Goal: Information Seeking & Learning: Learn about a topic

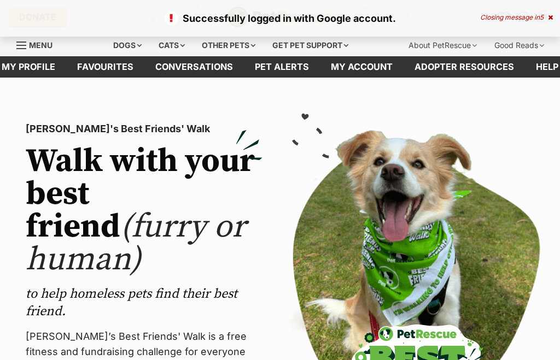
click at [113, 42] on div "Dogs" at bounding box center [128, 45] width 44 height 22
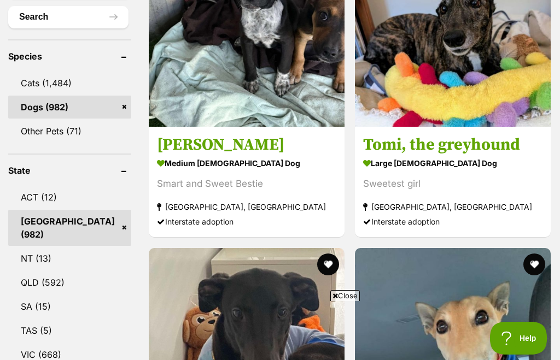
scroll to position [684, 0]
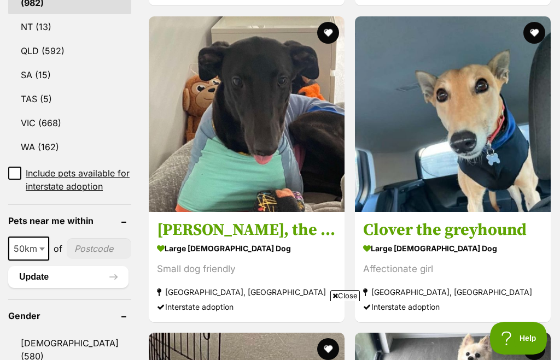
click at [83, 242] on input"] "postcode" at bounding box center [99, 248] width 65 height 21
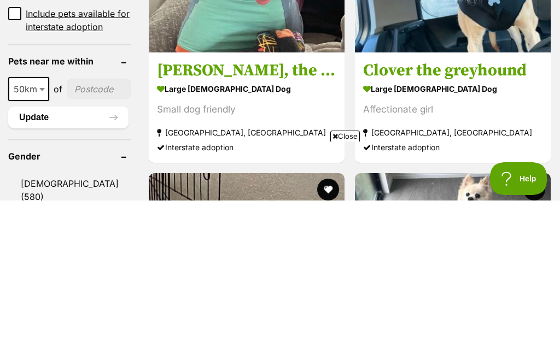
scroll to position [0, 0]
type input"] "2221"
click at [48, 266] on button "Update" at bounding box center [68, 277] width 120 height 22
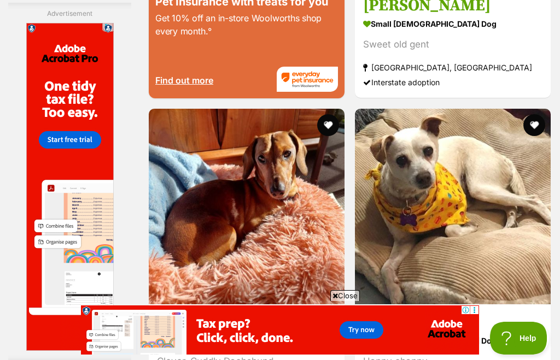
scroll to position [2472, 0]
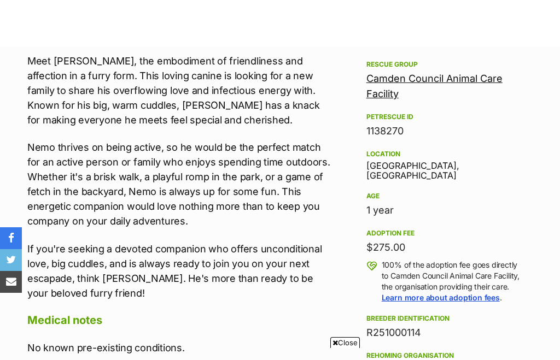
scroll to position [280, 0]
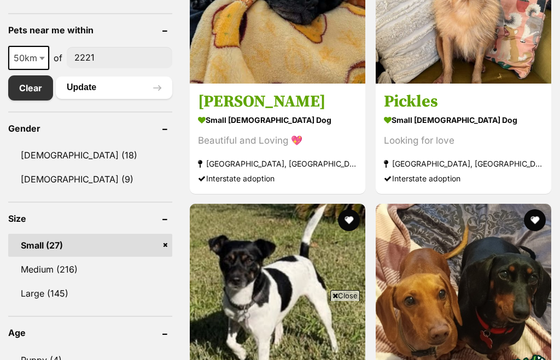
scroll to position [408, 0]
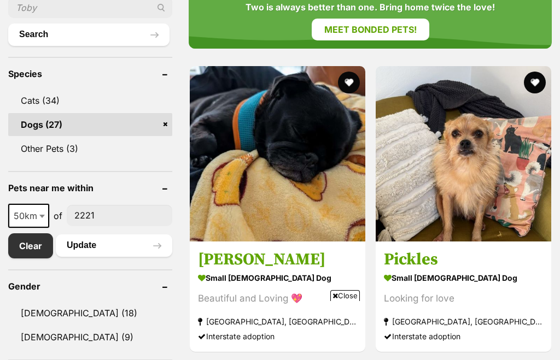
click at [411, 285] on strong "small male Dog" at bounding box center [463, 278] width 159 height 16
click at [418, 142] on img at bounding box center [464, 154] width 176 height 176
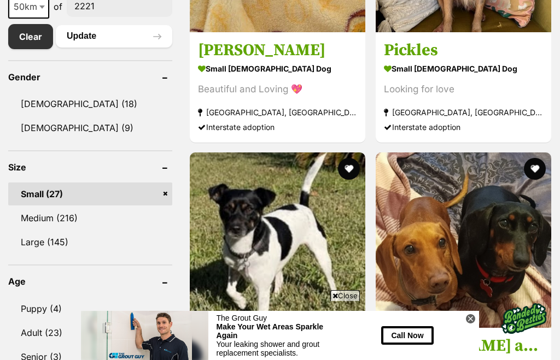
scroll to position [669, 0]
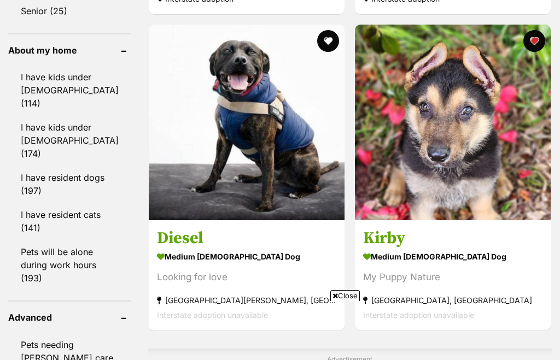
scroll to position [967, 0]
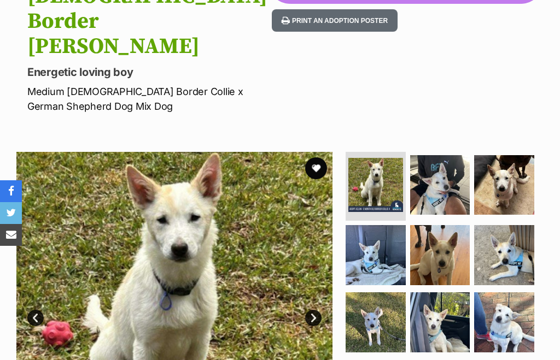
scroll to position [15, 0]
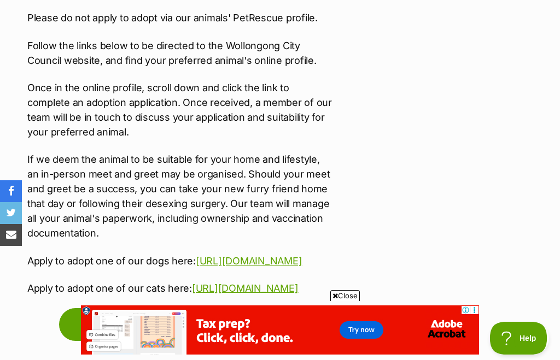
scroll to position [2006, 0]
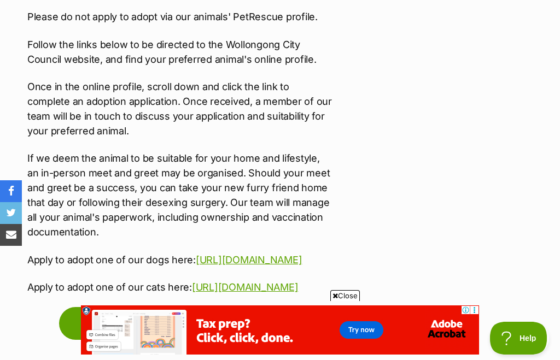
click at [196, 254] on link "https://www.wollongong.nsw.gov.au/book-and-apply/pets/find-a-pet/find-a-dog" at bounding box center [249, 259] width 106 height 11
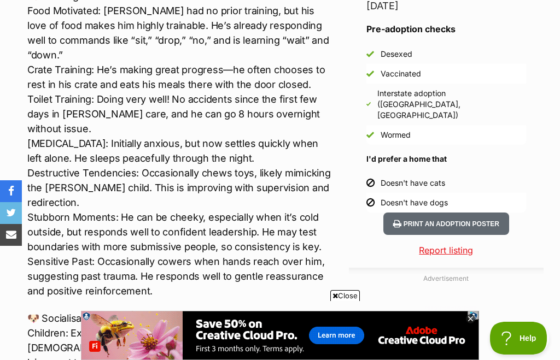
scroll to position [0, 0]
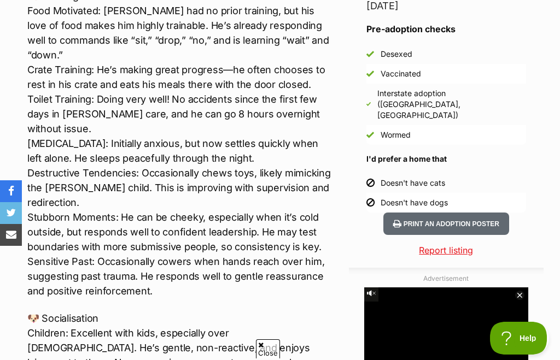
click at [466, 360] on video at bounding box center [446, 356] width 164 height 137
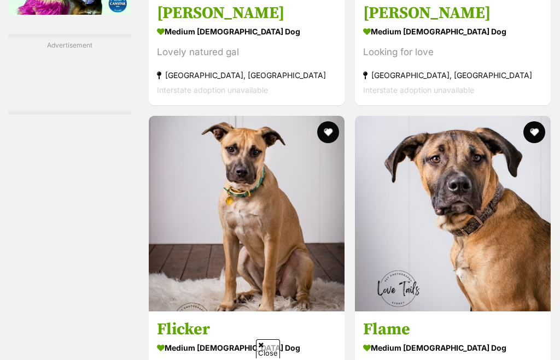
scroll to position [1687, 0]
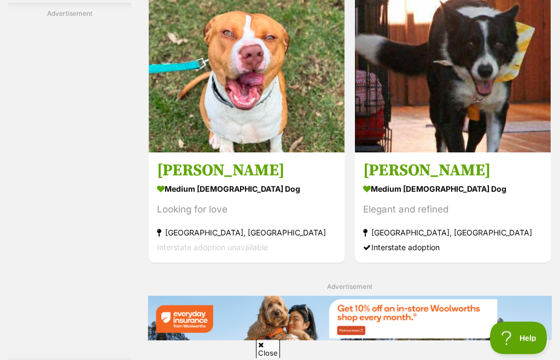
scroll to position [2090, 0]
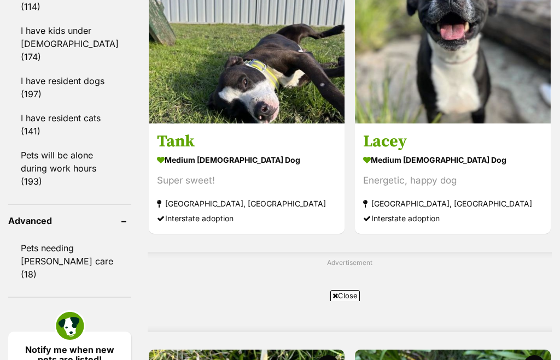
scroll to position [1172, 0]
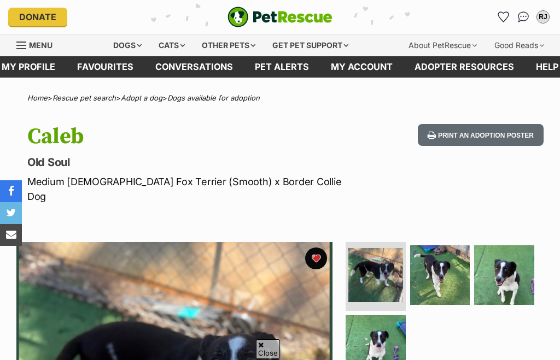
scroll to position [112, 0]
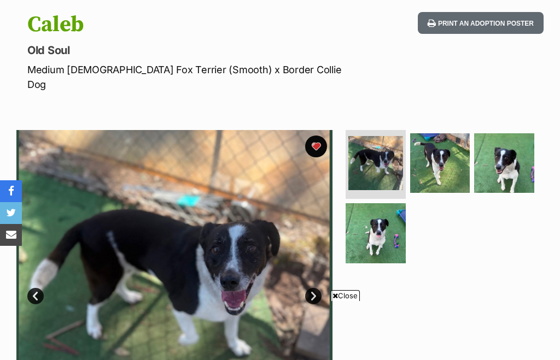
click at [436, 156] on img at bounding box center [440, 163] width 60 height 60
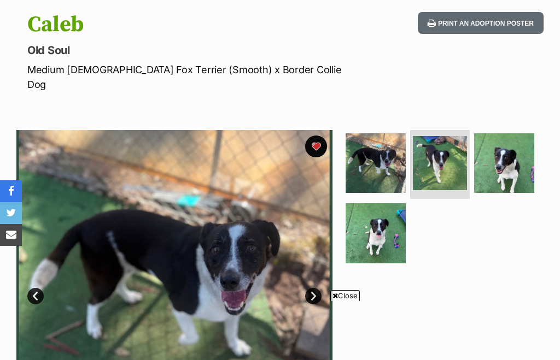
click at [426, 142] on img at bounding box center [440, 163] width 55 height 55
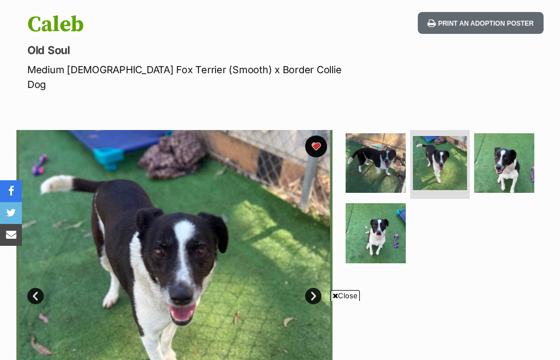
click at [435, 136] on img at bounding box center [440, 163] width 55 height 55
click at [498, 160] on img at bounding box center [504, 163] width 60 height 60
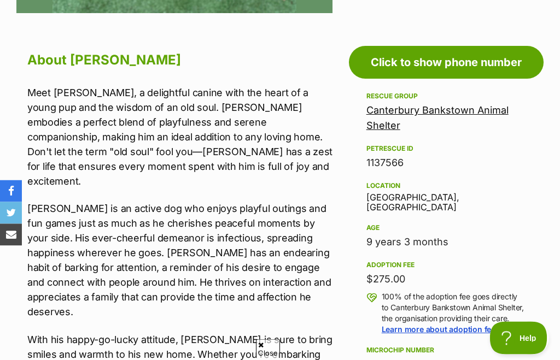
scroll to position [468, 0]
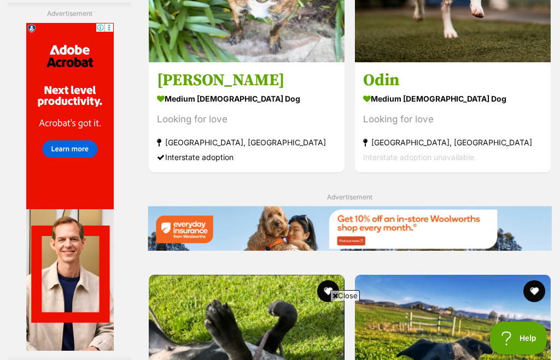
scroll to position [2181, 0]
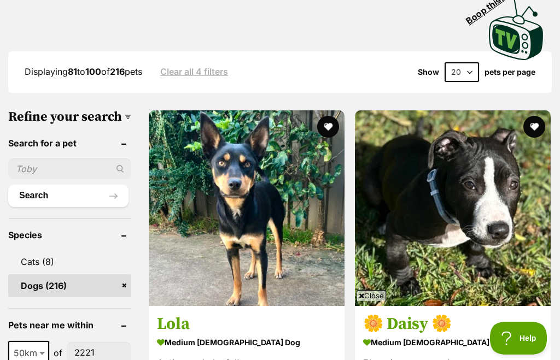
scroll to position [246, 0]
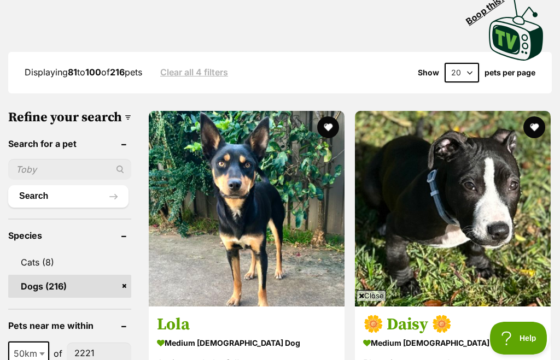
click at [355, 211] on img at bounding box center [453, 209] width 196 height 196
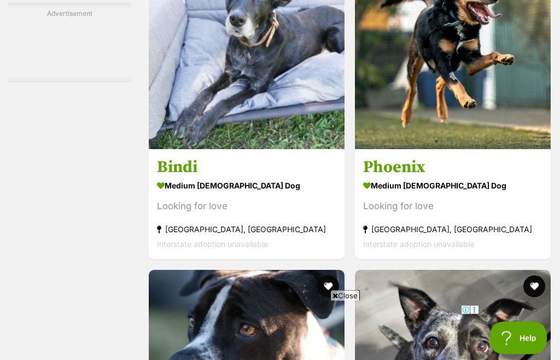
scroll to position [1776, 0]
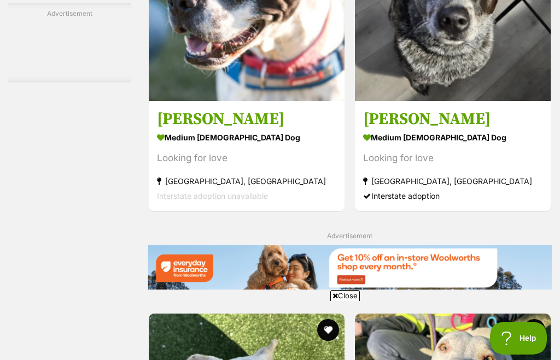
scroll to position [0, 0]
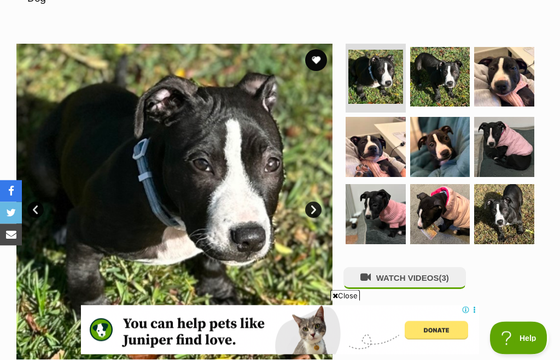
click at [358, 130] on img at bounding box center [376, 148] width 60 height 60
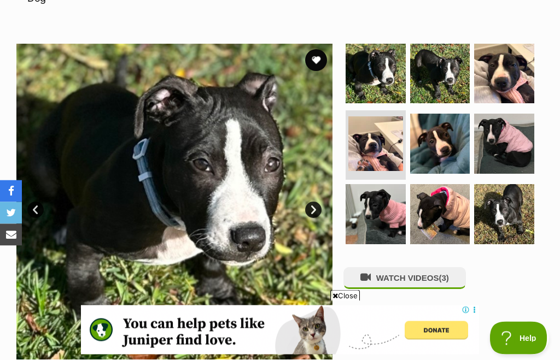
scroll to position [198, 0]
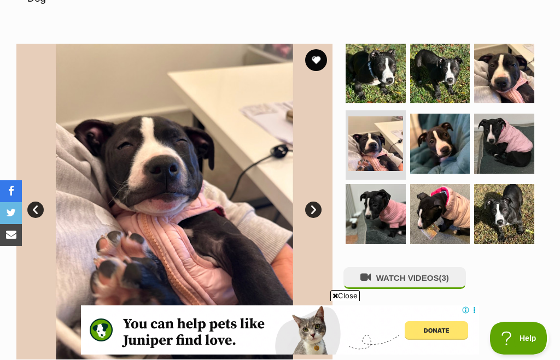
click at [378, 209] on img at bounding box center [376, 214] width 60 height 60
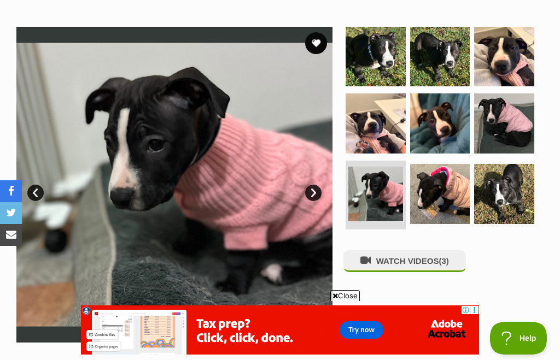
scroll to position [215, 0]
click at [436, 251] on button "WATCH VIDEOS (3)" at bounding box center [404, 261] width 122 height 21
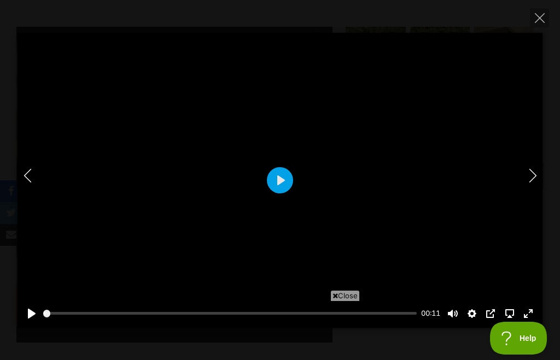
scroll to position [0, 0]
click at [272, 180] on button "Play" at bounding box center [280, 180] width 26 height 26
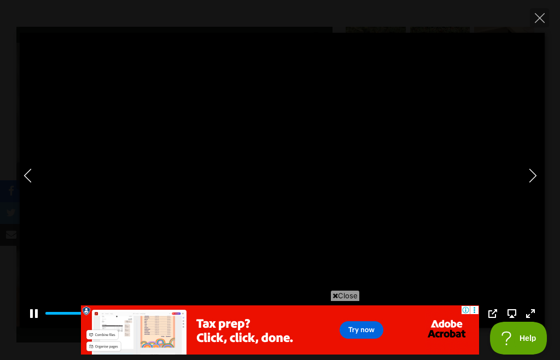
click at [462, 295] on div "Pause Play % buffered 00:00 -00:03 Unmute Mute Disable captions Enable captions…" at bounding box center [282, 307] width 525 height 42
click at [294, 171] on div at bounding box center [279, 180] width 525 height 295
click at [334, 300] on span "Close" at bounding box center [345, 295] width 30 height 11
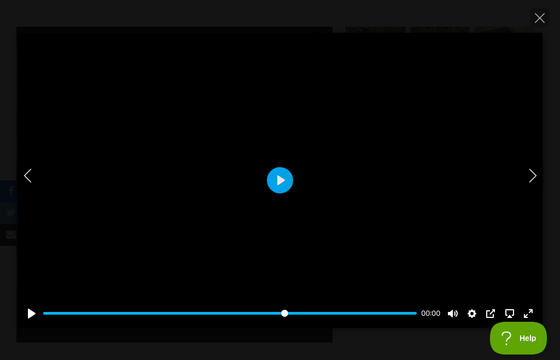
click at [43, 319] on input "Seek" at bounding box center [229, 313] width 373 height 10
click at [282, 178] on button "Play" at bounding box center [280, 180] width 26 height 26
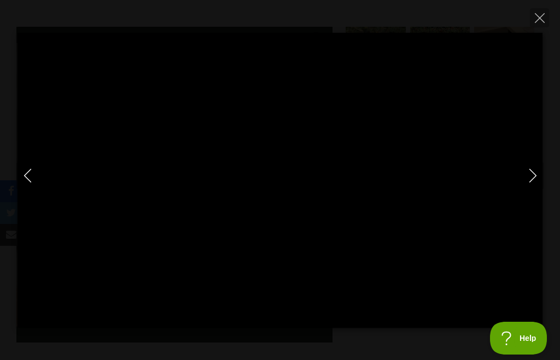
type input "100"
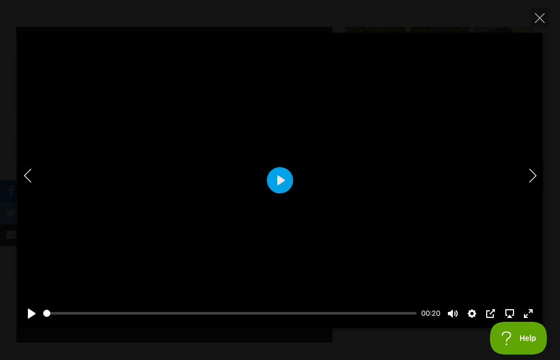
click at [519, 172] on div at bounding box center [279, 180] width 525 height 295
click at [534, 170] on icon "Next" at bounding box center [533, 176] width 14 height 14
click at [285, 185] on button "Play" at bounding box center [280, 180] width 26 height 26
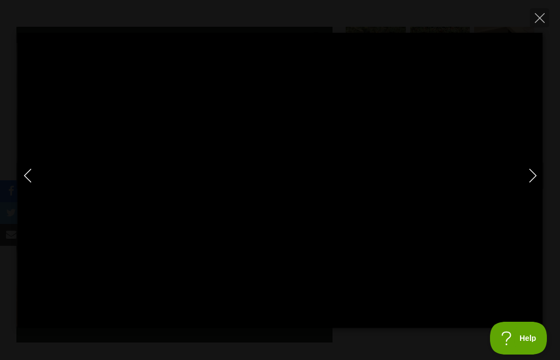
type input "100"
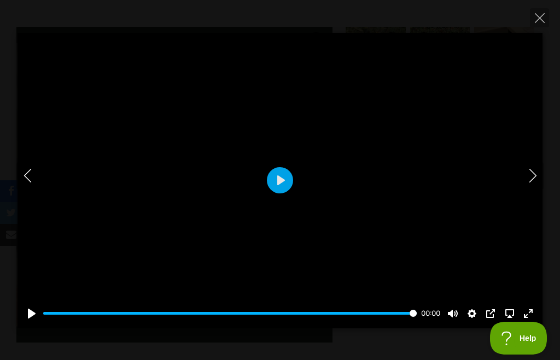
click at [536, 178] on icon "Next" at bounding box center [533, 176] width 14 height 14
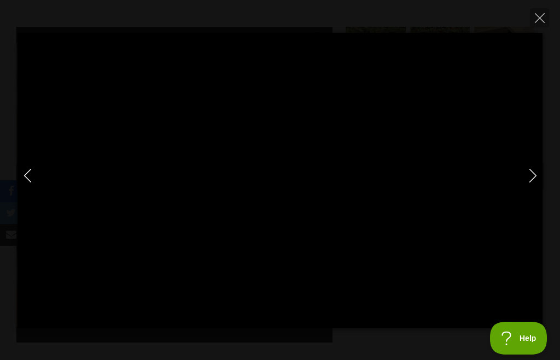
type input "10.34"
click at [540, 18] on icon "Close" at bounding box center [540, 18] width 10 height 10
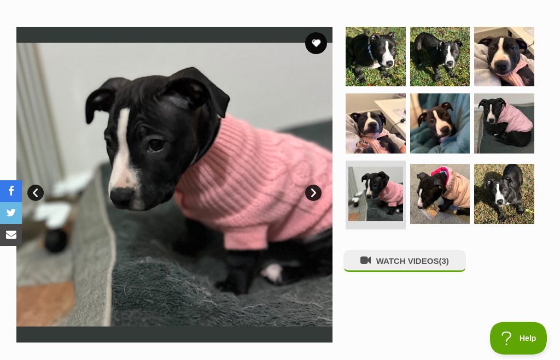
click at [435, 57] on img at bounding box center [440, 57] width 60 height 60
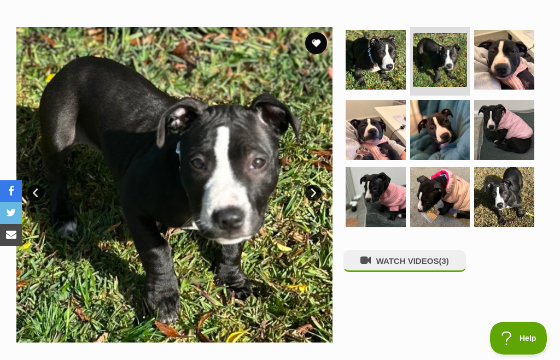
click at [515, 54] on img at bounding box center [504, 60] width 60 height 60
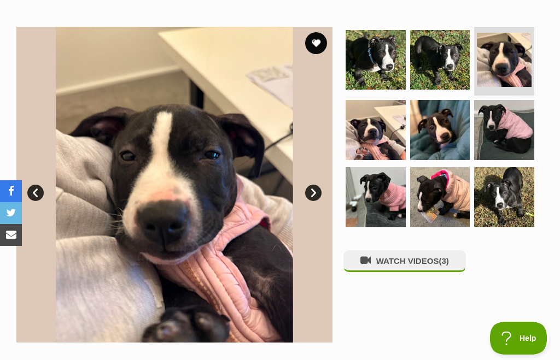
click at [367, 132] on img at bounding box center [376, 130] width 60 height 60
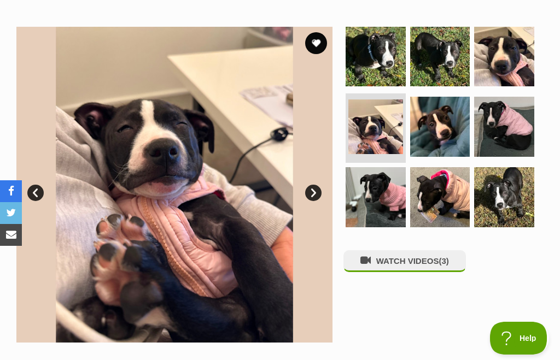
click at [437, 135] on img at bounding box center [440, 127] width 60 height 60
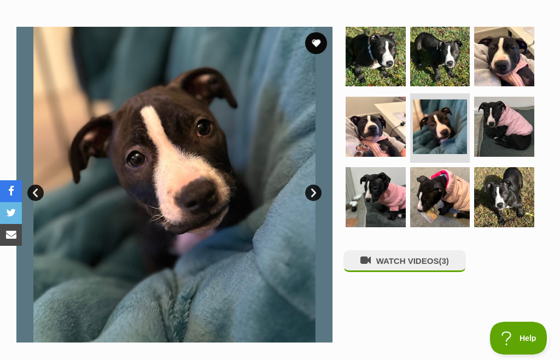
click at [522, 115] on img at bounding box center [504, 127] width 60 height 60
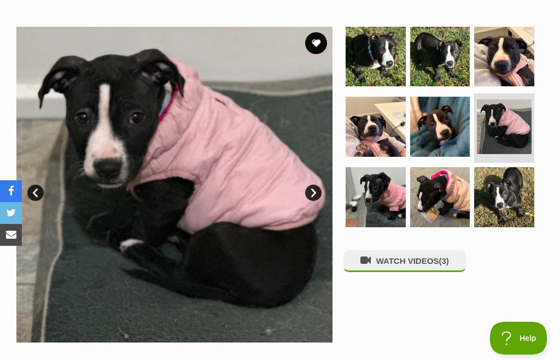
click at [375, 193] on img at bounding box center [376, 197] width 60 height 60
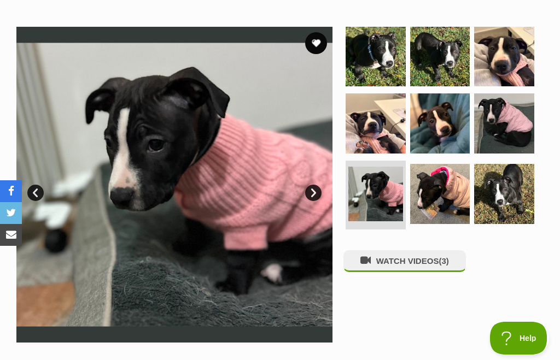
click at [442, 188] on img at bounding box center [440, 194] width 60 height 60
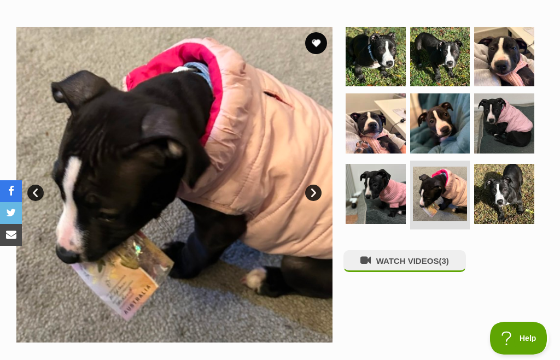
click at [511, 175] on img at bounding box center [504, 194] width 60 height 60
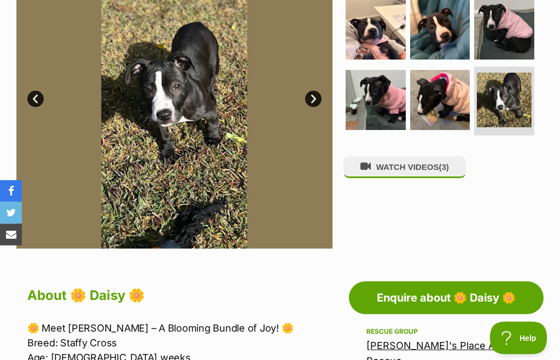
scroll to position [299, 0]
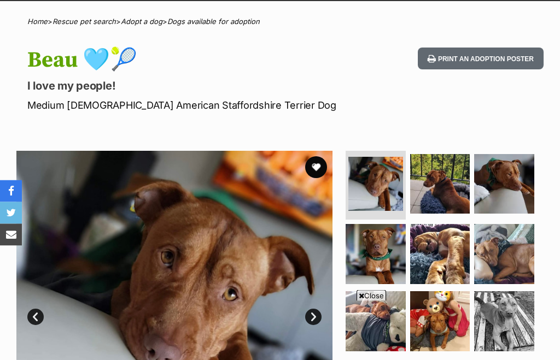
scroll to position [78, 0]
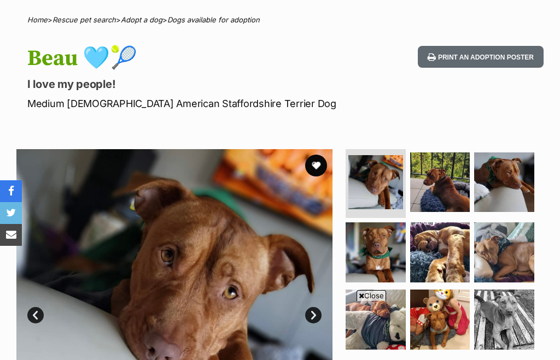
click at [320, 307] on link "Next" at bounding box center [313, 315] width 16 height 16
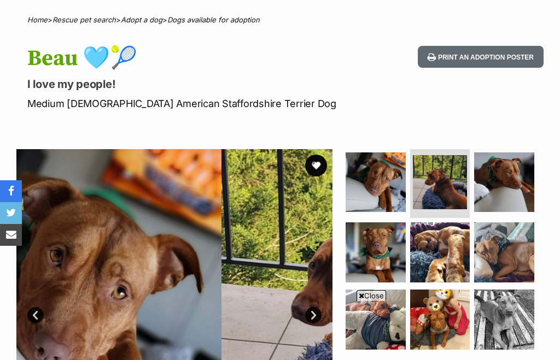
scroll to position [111, 0]
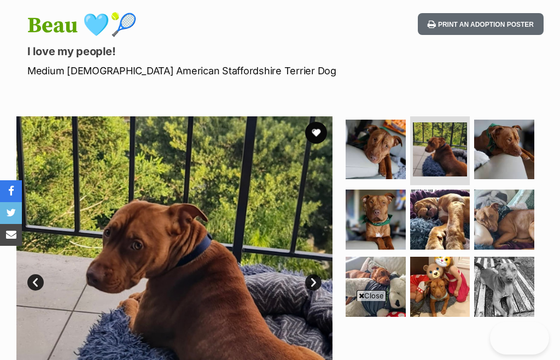
click at [309, 289] on link "Next" at bounding box center [313, 283] width 16 height 16
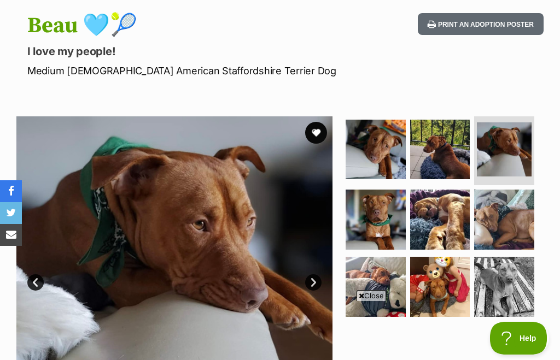
scroll to position [0, 0]
click at [314, 279] on link "Next" at bounding box center [313, 283] width 16 height 16
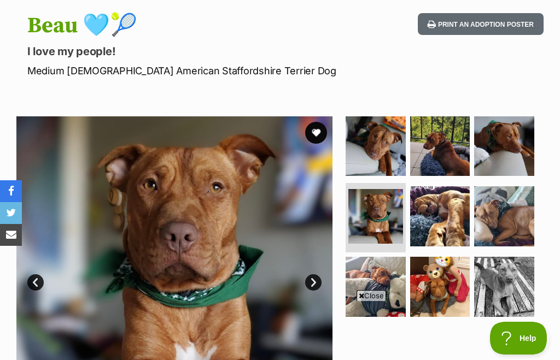
click at [316, 281] on link "Next" at bounding box center [313, 283] width 16 height 16
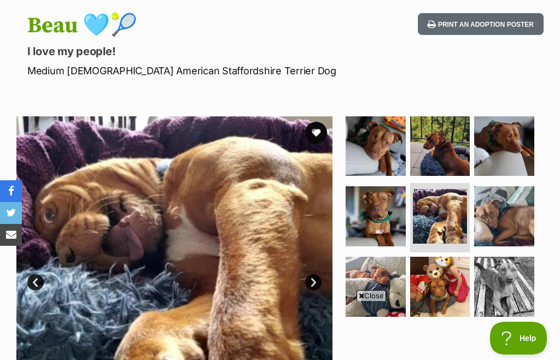
click at [319, 282] on link "Next" at bounding box center [313, 283] width 16 height 16
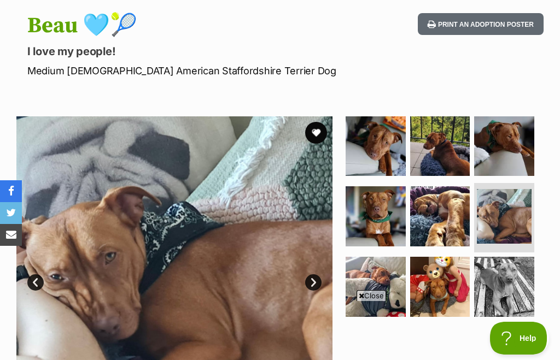
click at [319, 282] on link "Next" at bounding box center [313, 283] width 16 height 16
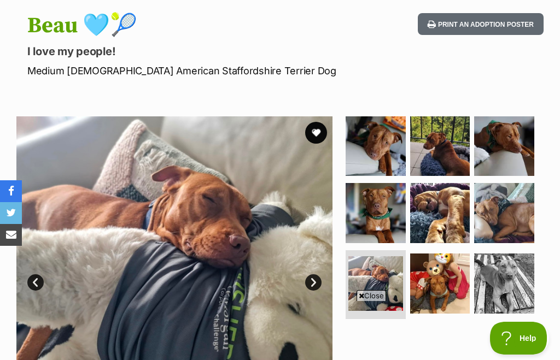
click at [325, 281] on img at bounding box center [174, 274] width 316 height 316
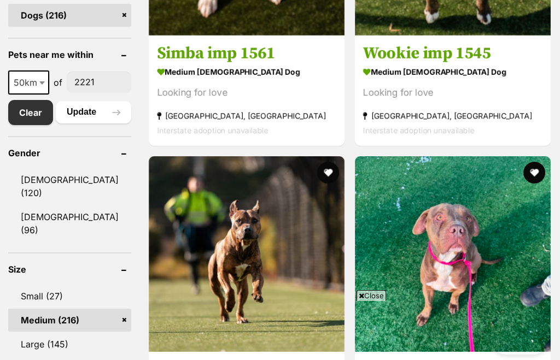
scroll to position [564, 0]
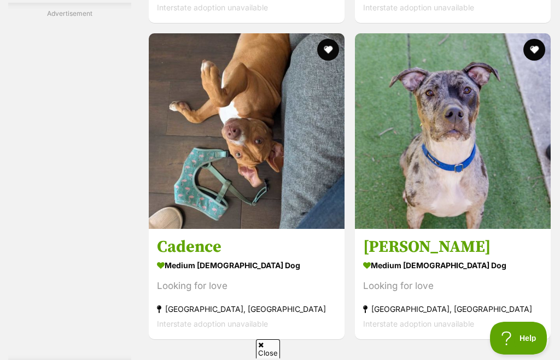
scroll to position [2020, 0]
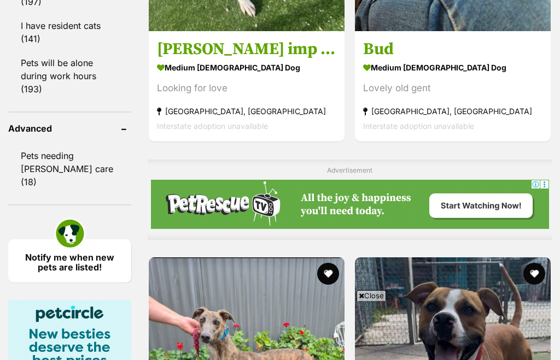
scroll to position [1148, 0]
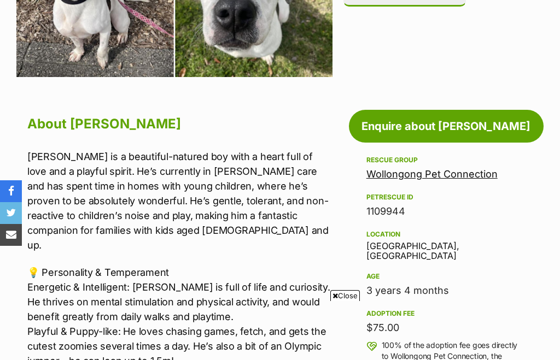
scroll to position [317, 0]
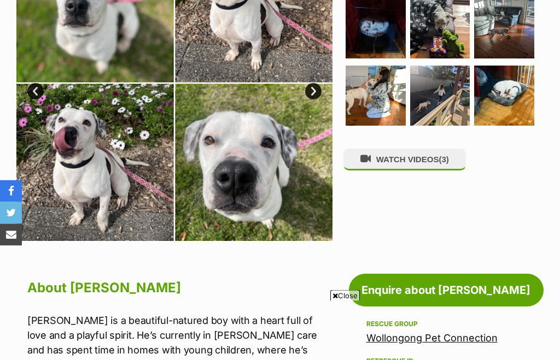
click at [440, 149] on button "WATCH VIDEOS (3)" at bounding box center [404, 159] width 122 height 21
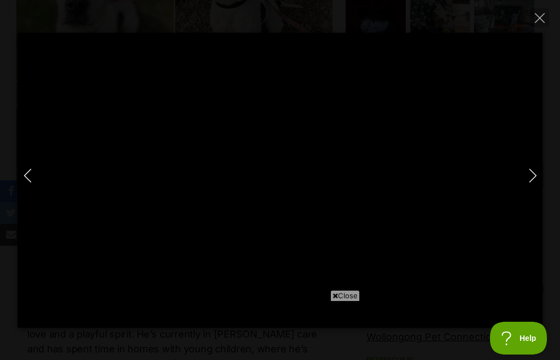
scroll to position [0, 0]
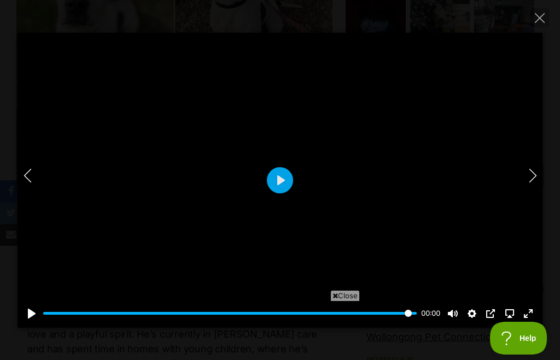
type input "100"
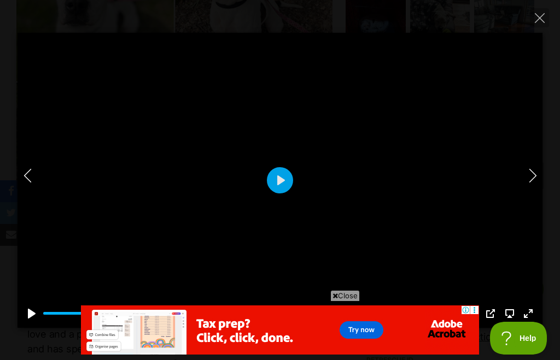
click at [539, 17] on icon "Close" at bounding box center [540, 18] width 10 height 10
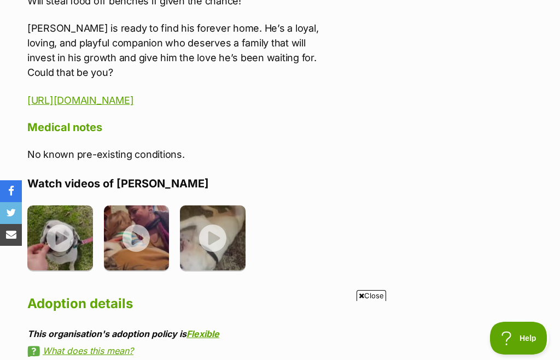
scroll to position [1646, 0]
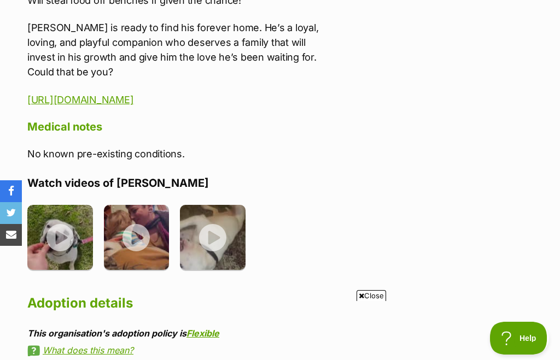
click at [63, 205] on img at bounding box center [60, 238] width 66 height 66
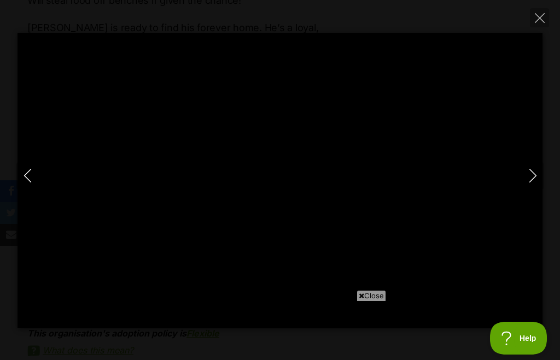
type input "53.68"
type input "29.66"
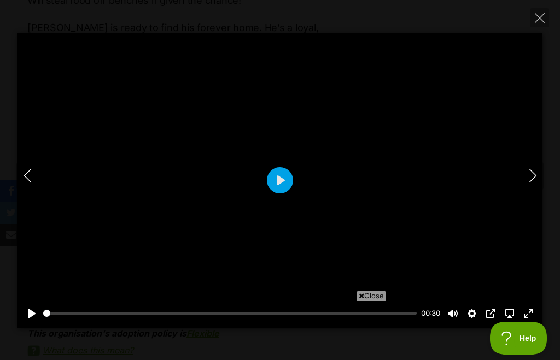
click at [278, 194] on button "Play" at bounding box center [280, 180] width 26 height 26
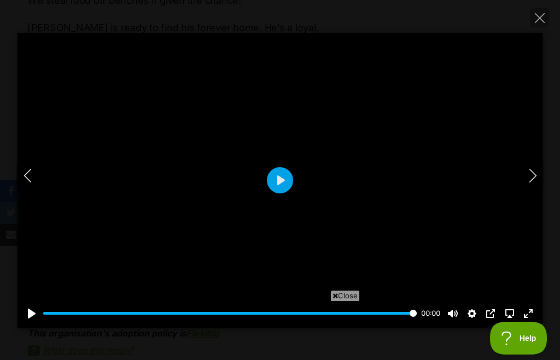
click at [268, 194] on button "Play" at bounding box center [280, 180] width 26 height 26
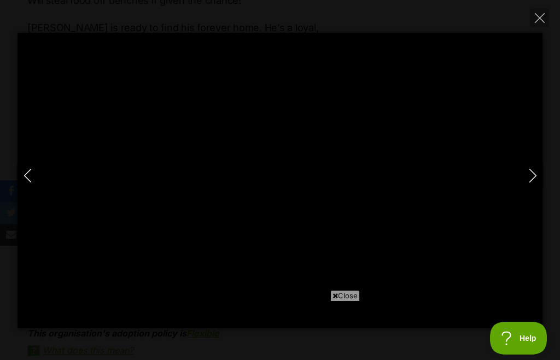
scroll to position [0, 0]
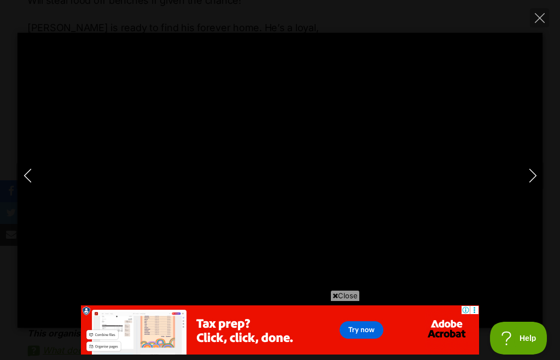
type input "100"
